Goal: Information Seeking & Learning: Learn about a topic

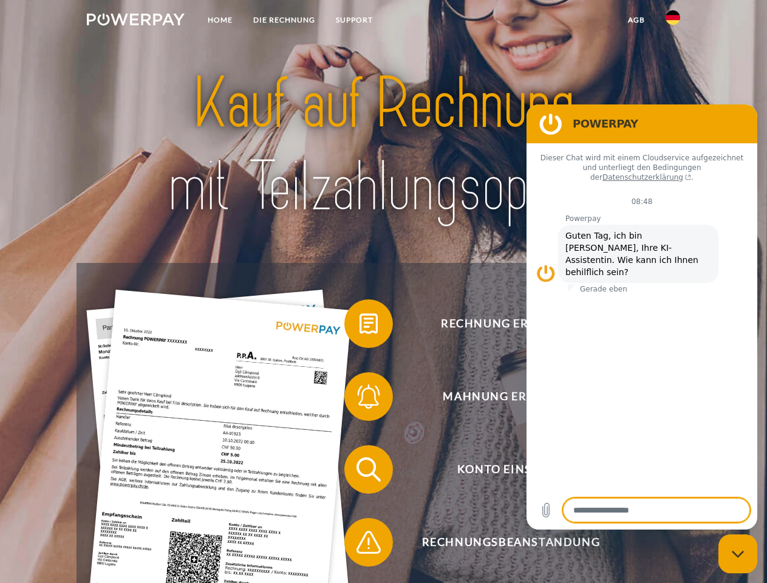
click at [135, 21] on img at bounding box center [136, 19] width 98 height 12
click at [673, 21] on img at bounding box center [673, 17] width 15 height 15
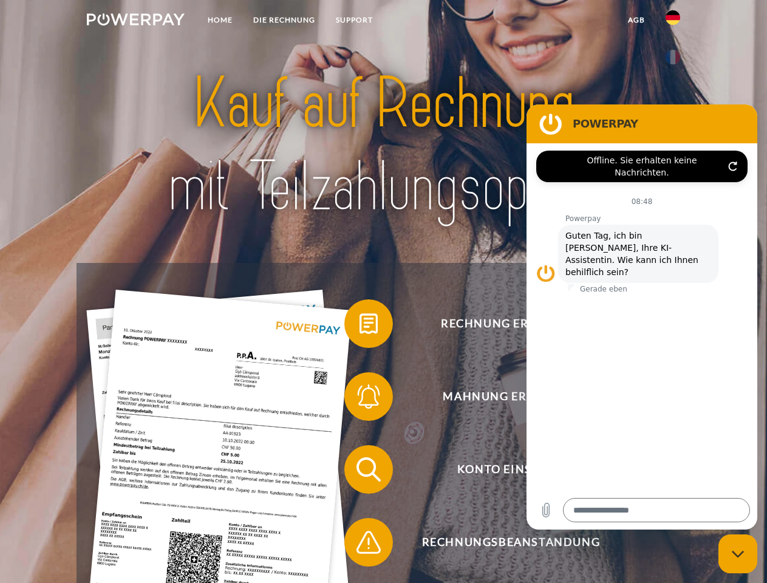
click at [636, 20] on link "agb" at bounding box center [637, 20] width 38 height 22
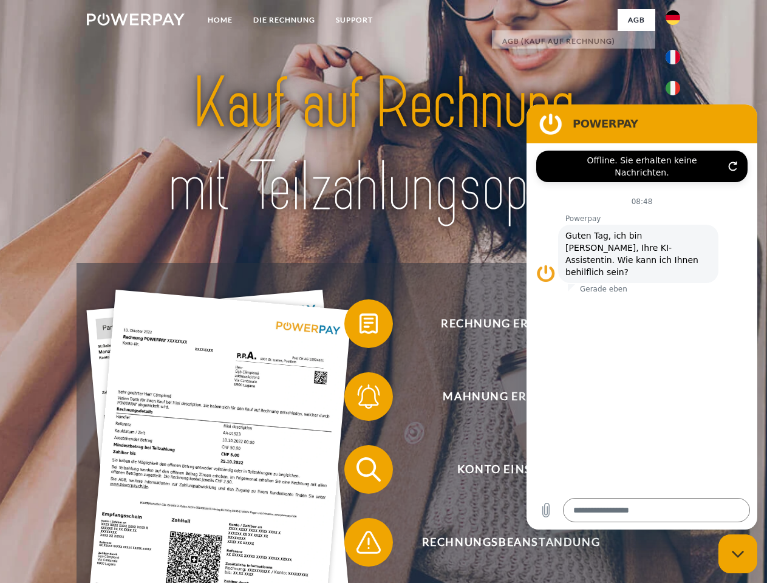
click at [360, 326] on span at bounding box center [350, 323] width 61 height 61
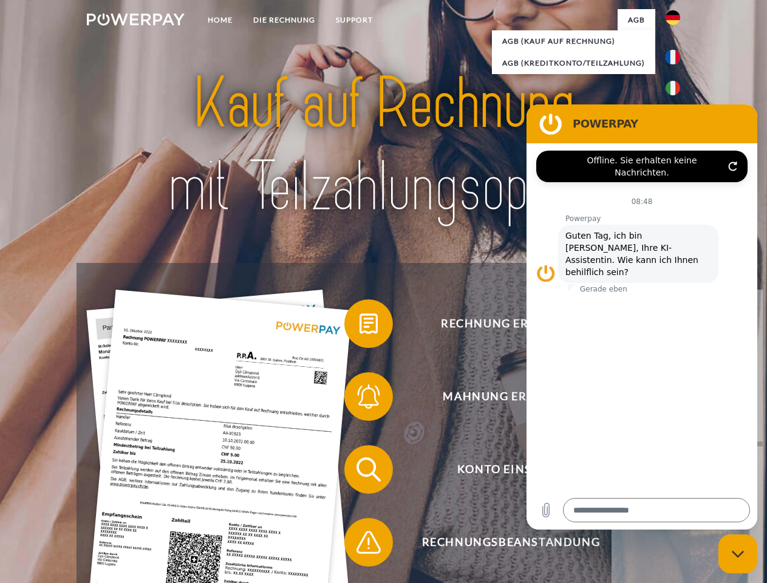
click at [612, 399] on link "zurück" at bounding box center [687, 366] width 151 height 152
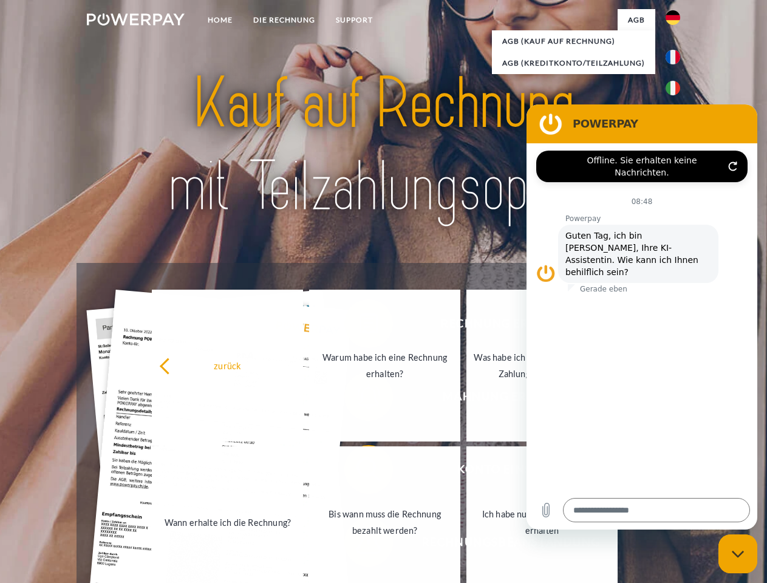
click at [303, 472] on link "Wann erhalte ich die Rechnung?" at bounding box center [227, 522] width 151 height 152
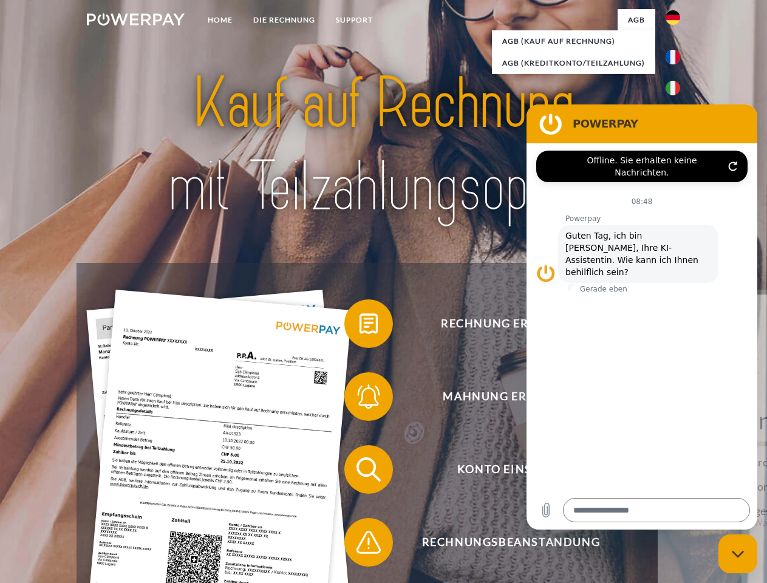
click at [360, 545] on span at bounding box center [350, 542] width 61 height 61
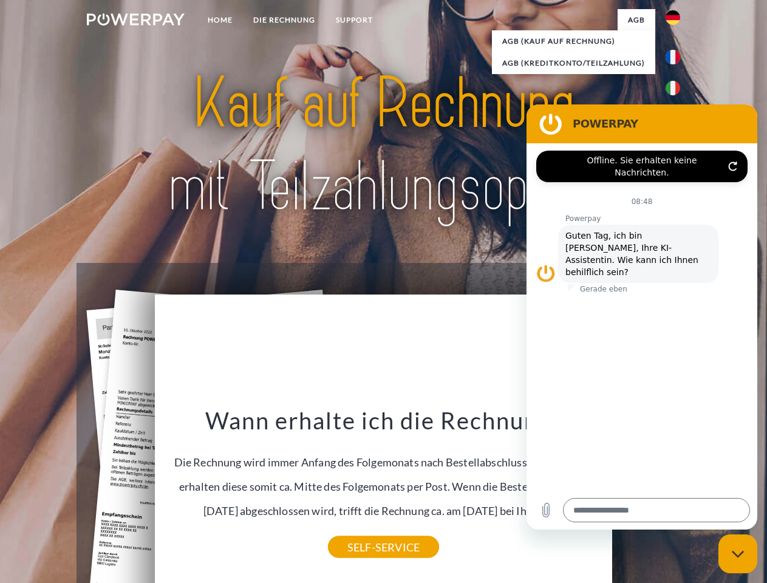
click at [738, 554] on icon "Messaging-Fenster schließen" at bounding box center [738, 554] width 13 height 8
type textarea "*"
